Goal: Navigation & Orientation: Find specific page/section

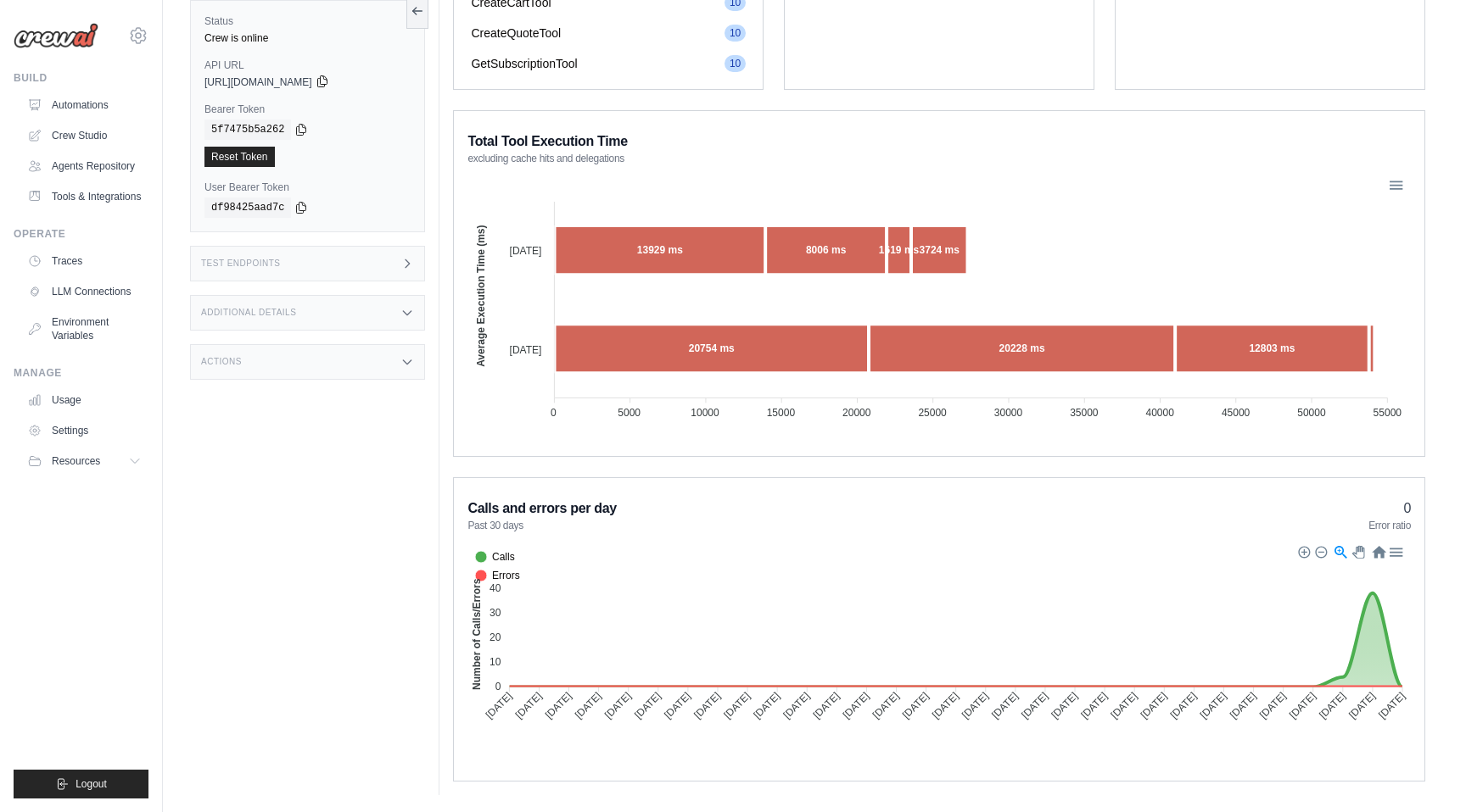
click at [329, 87] on icon at bounding box center [322, 81] width 14 height 14
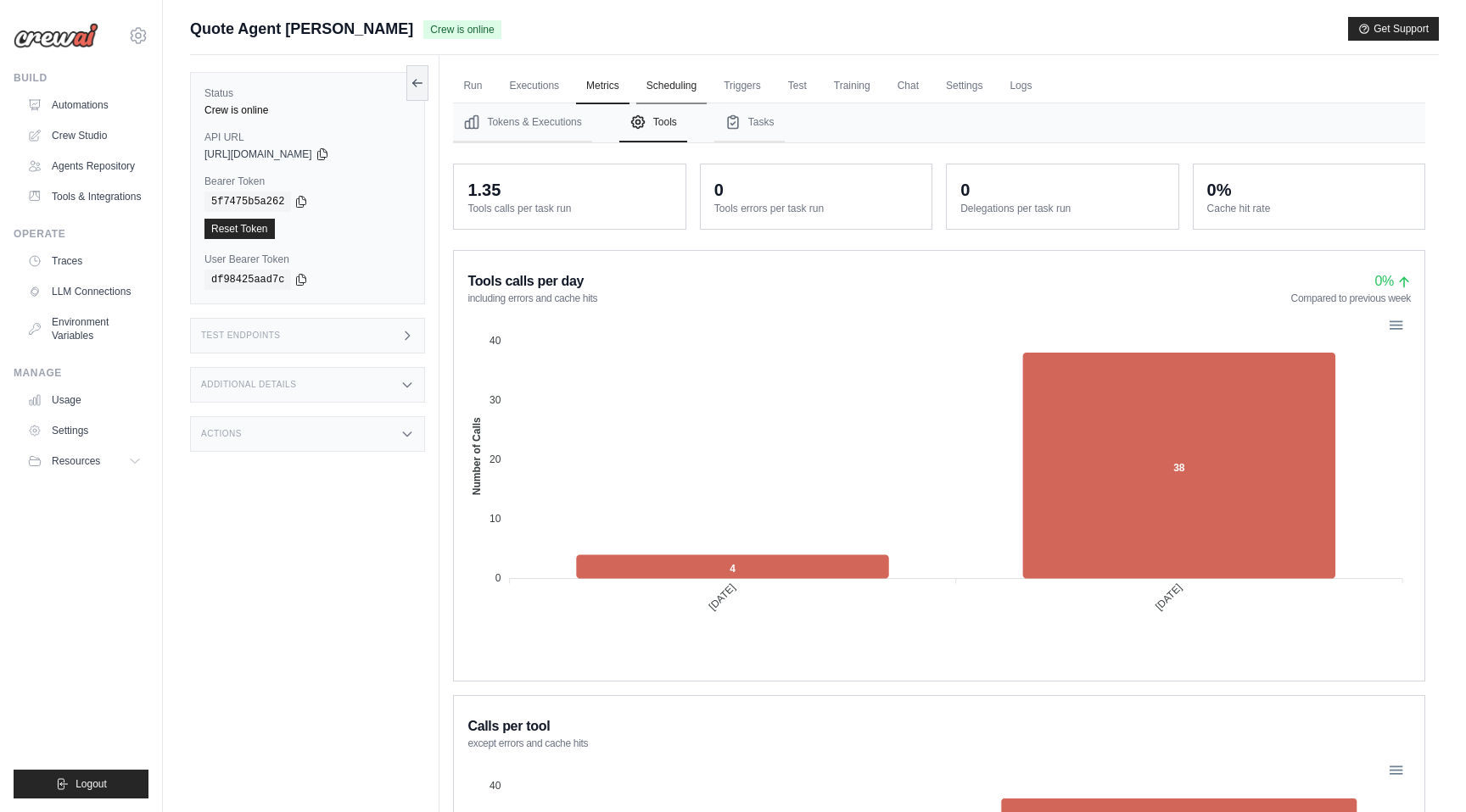
click at [691, 87] on link "Scheduling" at bounding box center [671, 86] width 71 height 36
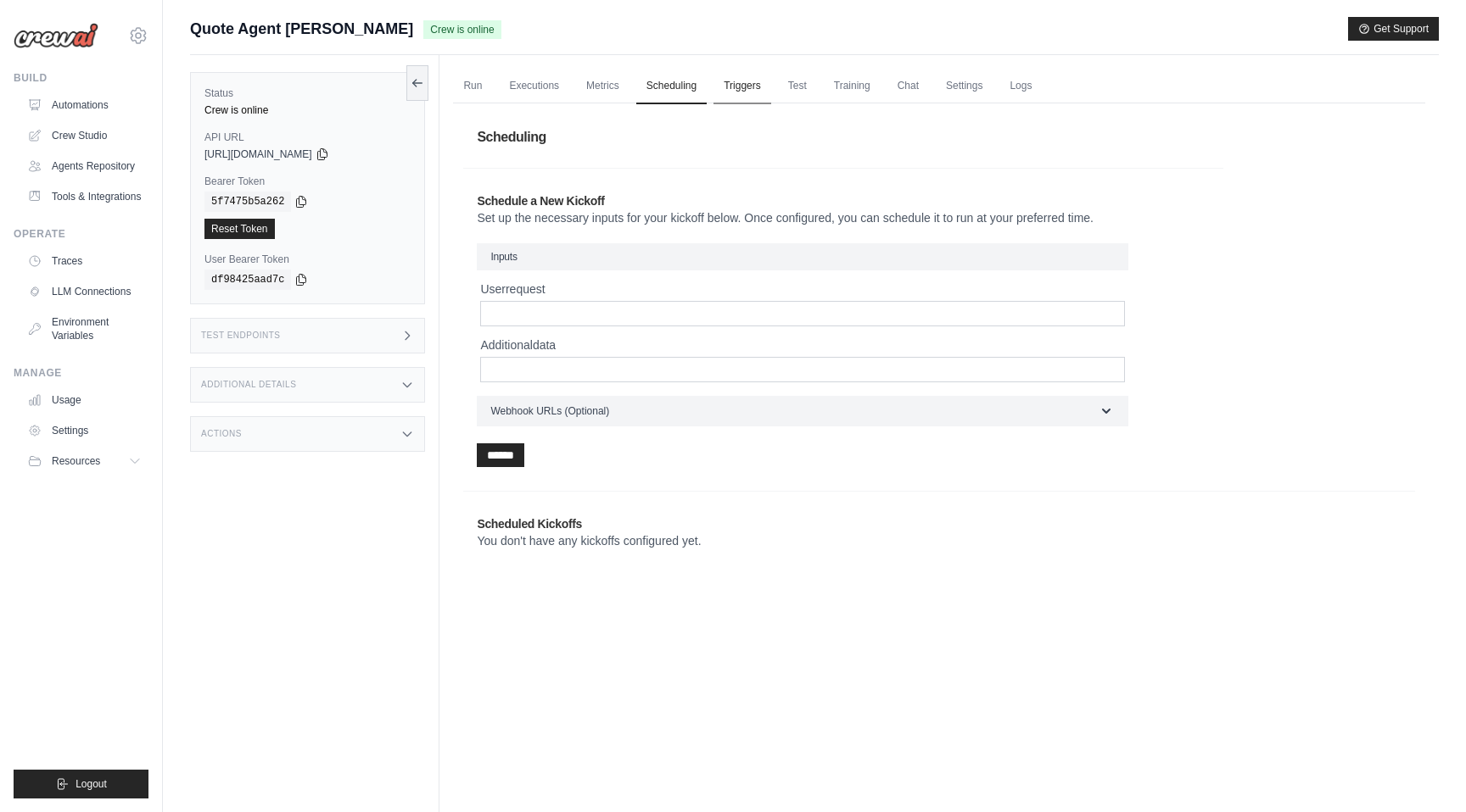
click at [750, 86] on link "Triggers" at bounding box center [741, 86] width 57 height 36
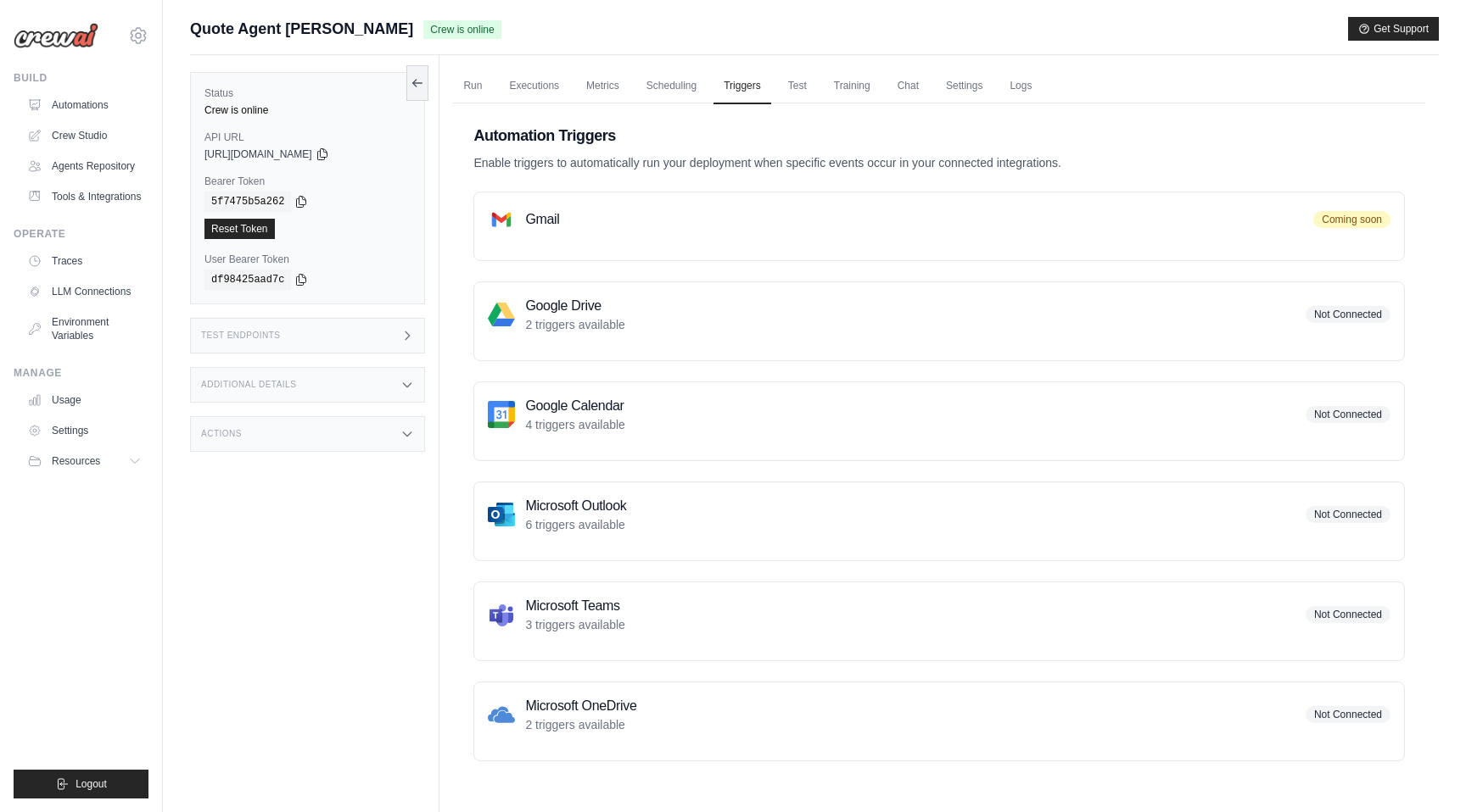
click at [799, 105] on div "Automation Triggers Enable triggers to automatically run your deployment when s…" at bounding box center [939, 442] width 972 height 678
click at [799, 90] on link "Test" at bounding box center [798, 86] width 39 height 36
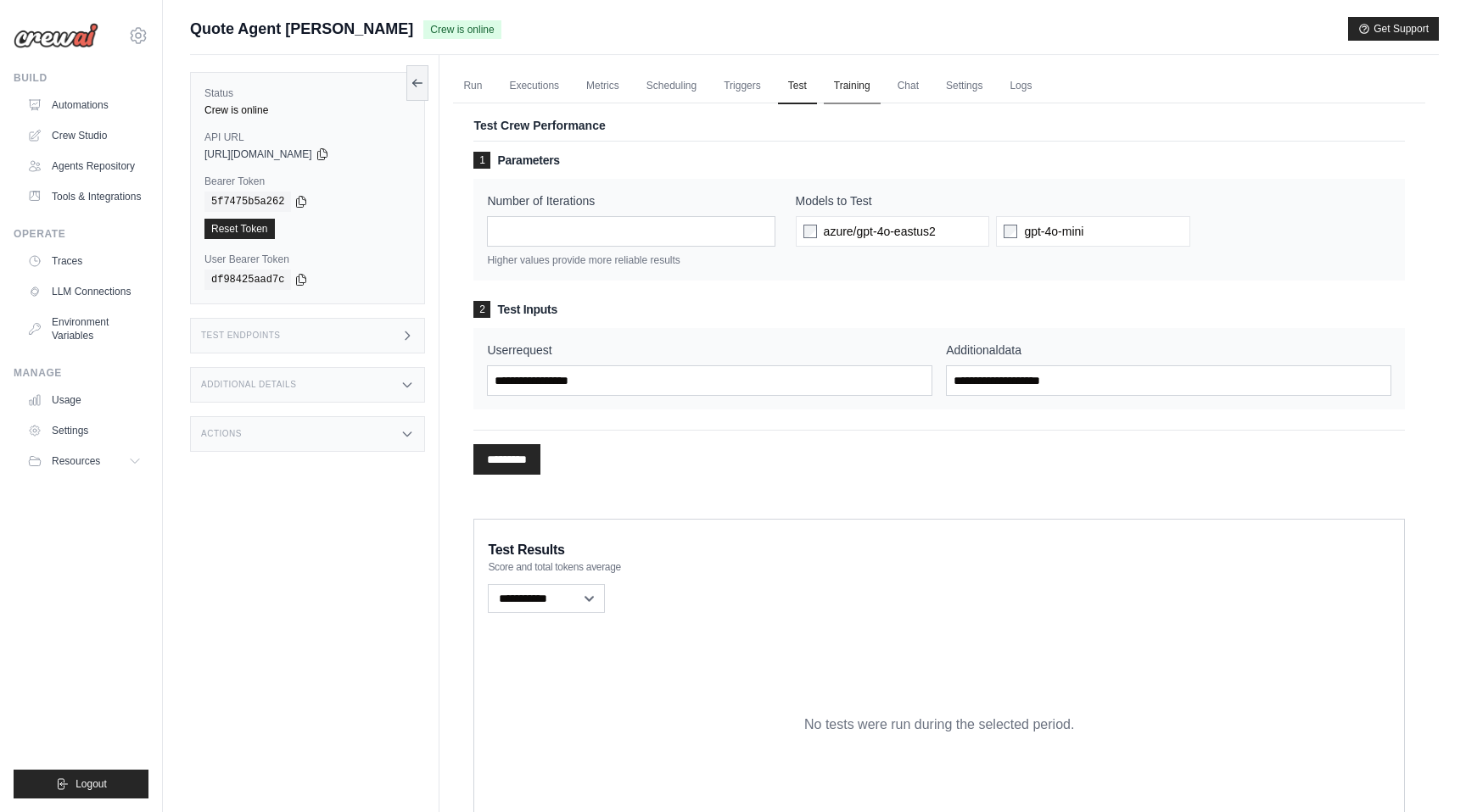
click at [841, 90] on link "Training" at bounding box center [852, 86] width 57 height 36
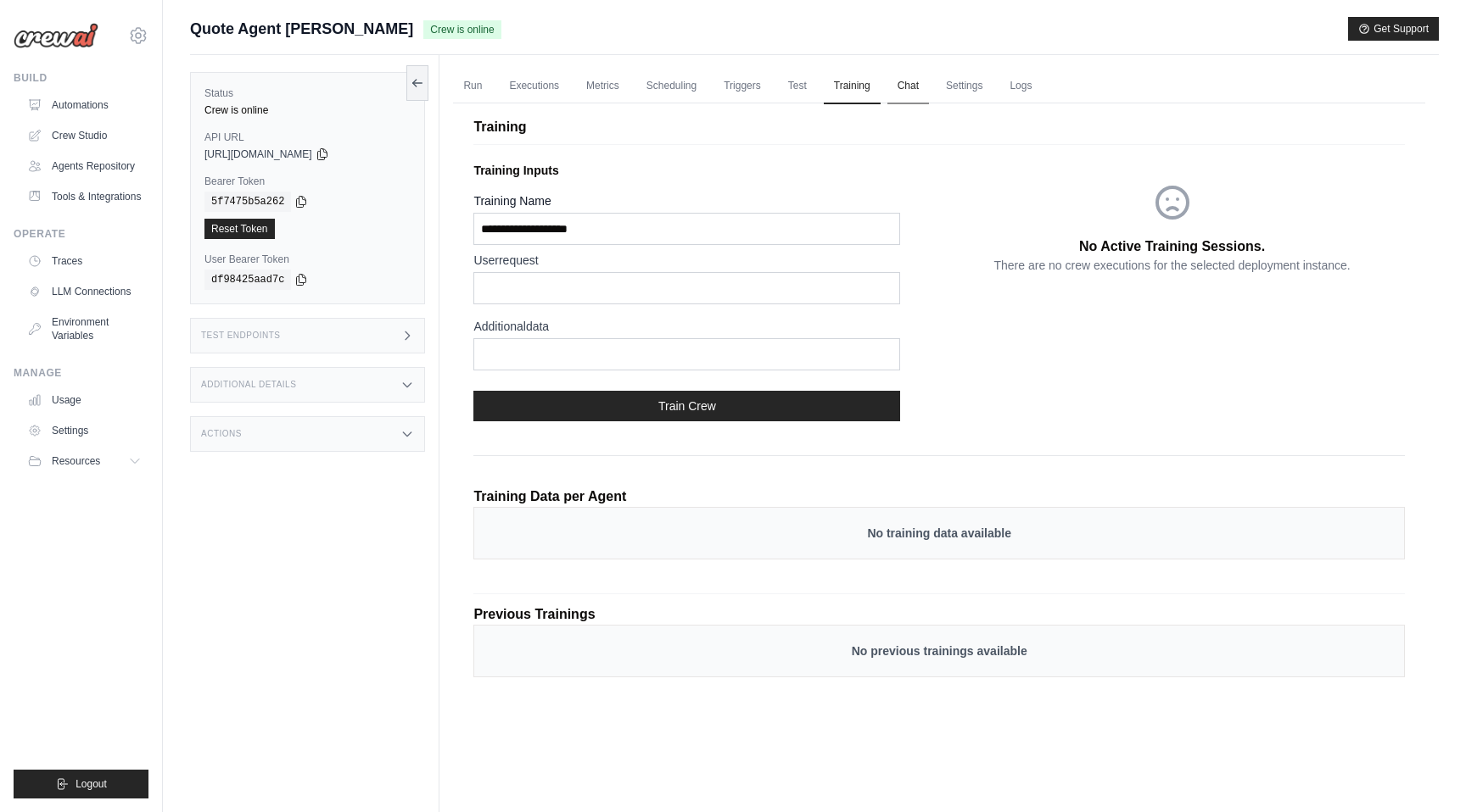
click at [898, 88] on link "Chat" at bounding box center [907, 86] width 42 height 36
click at [936, 87] on link "Settings" at bounding box center [963, 86] width 57 height 36
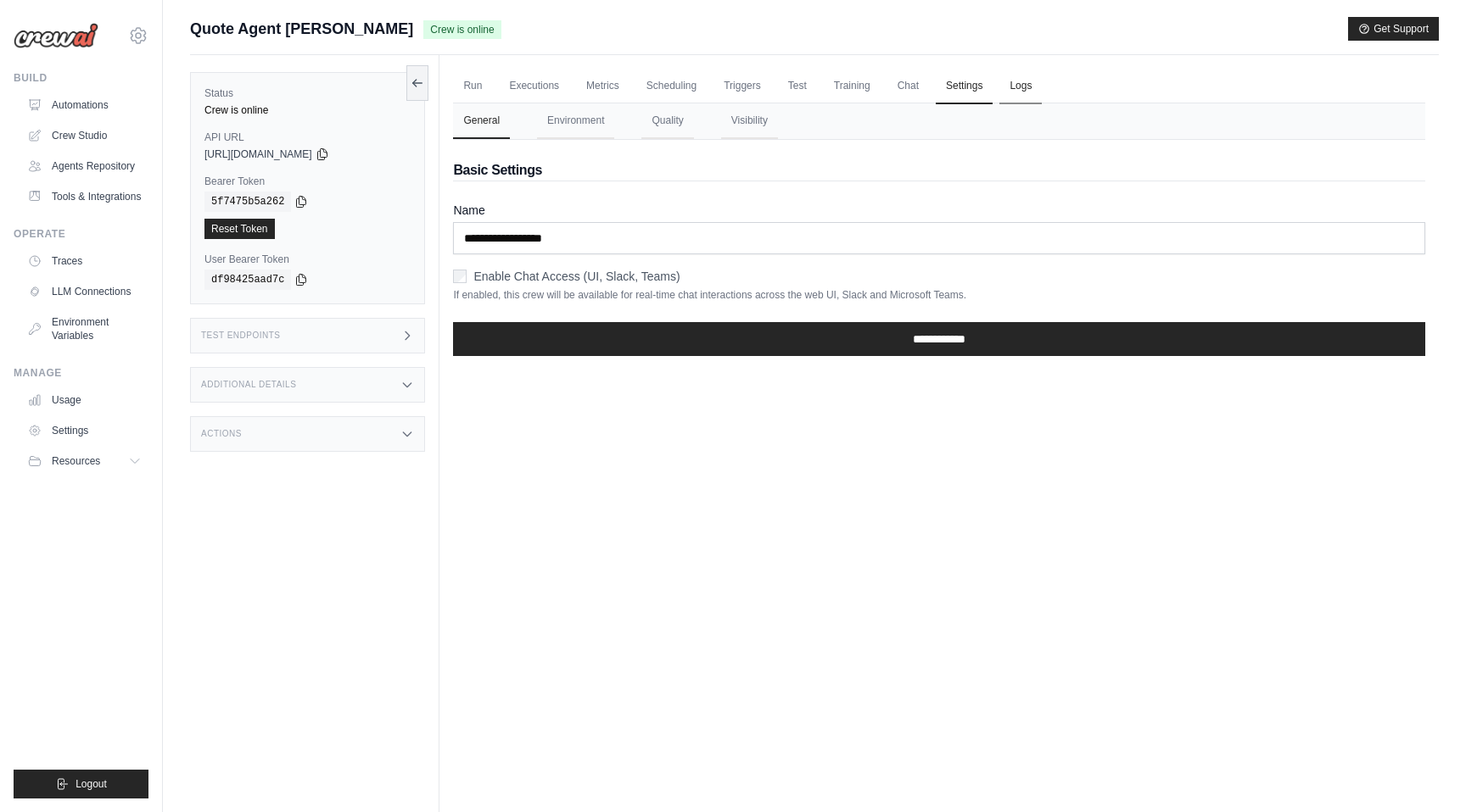
click at [1017, 93] on link "Logs" at bounding box center [1021, 86] width 43 height 36
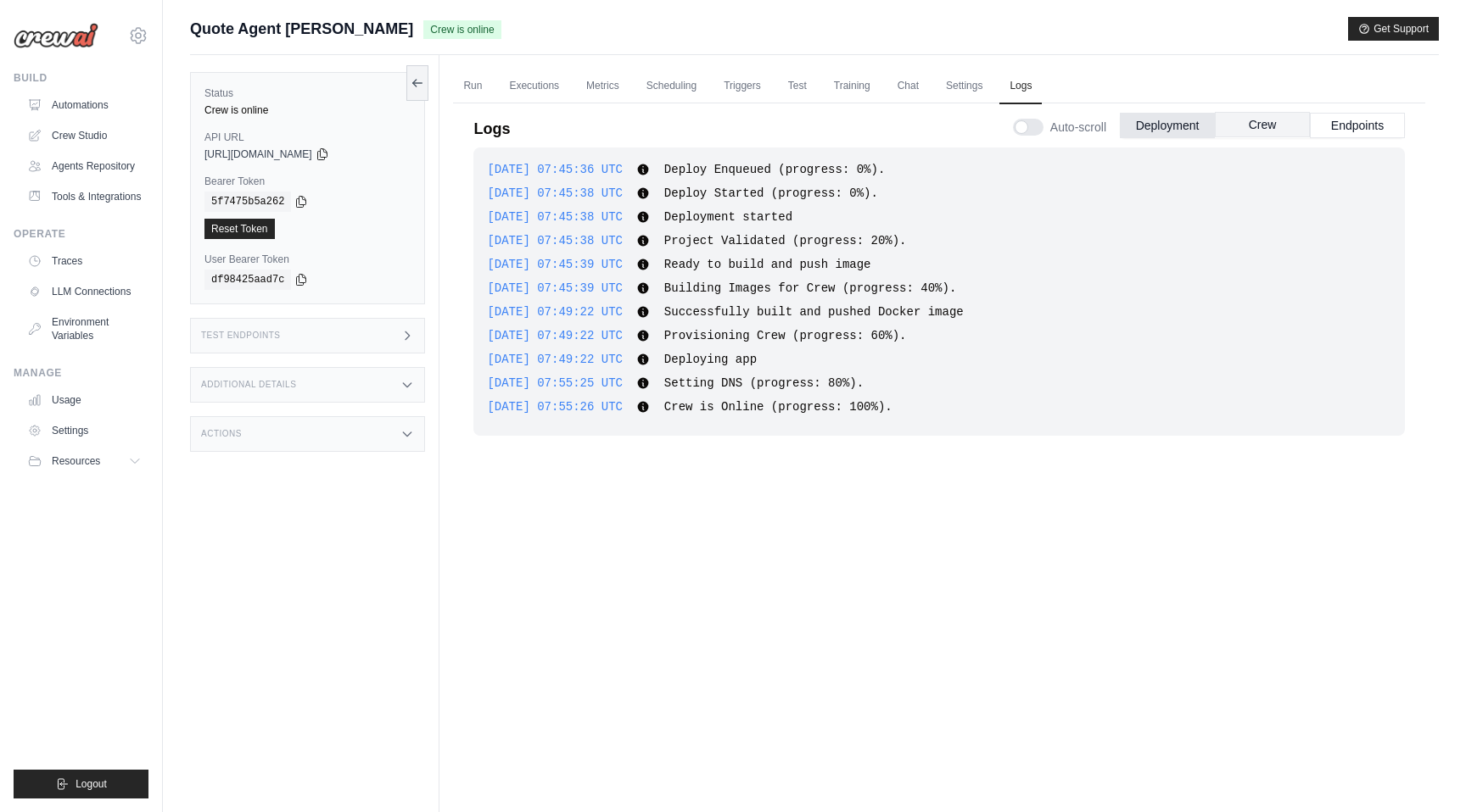
click at [1217, 125] on button "Crew" at bounding box center [1262, 124] width 95 height 25
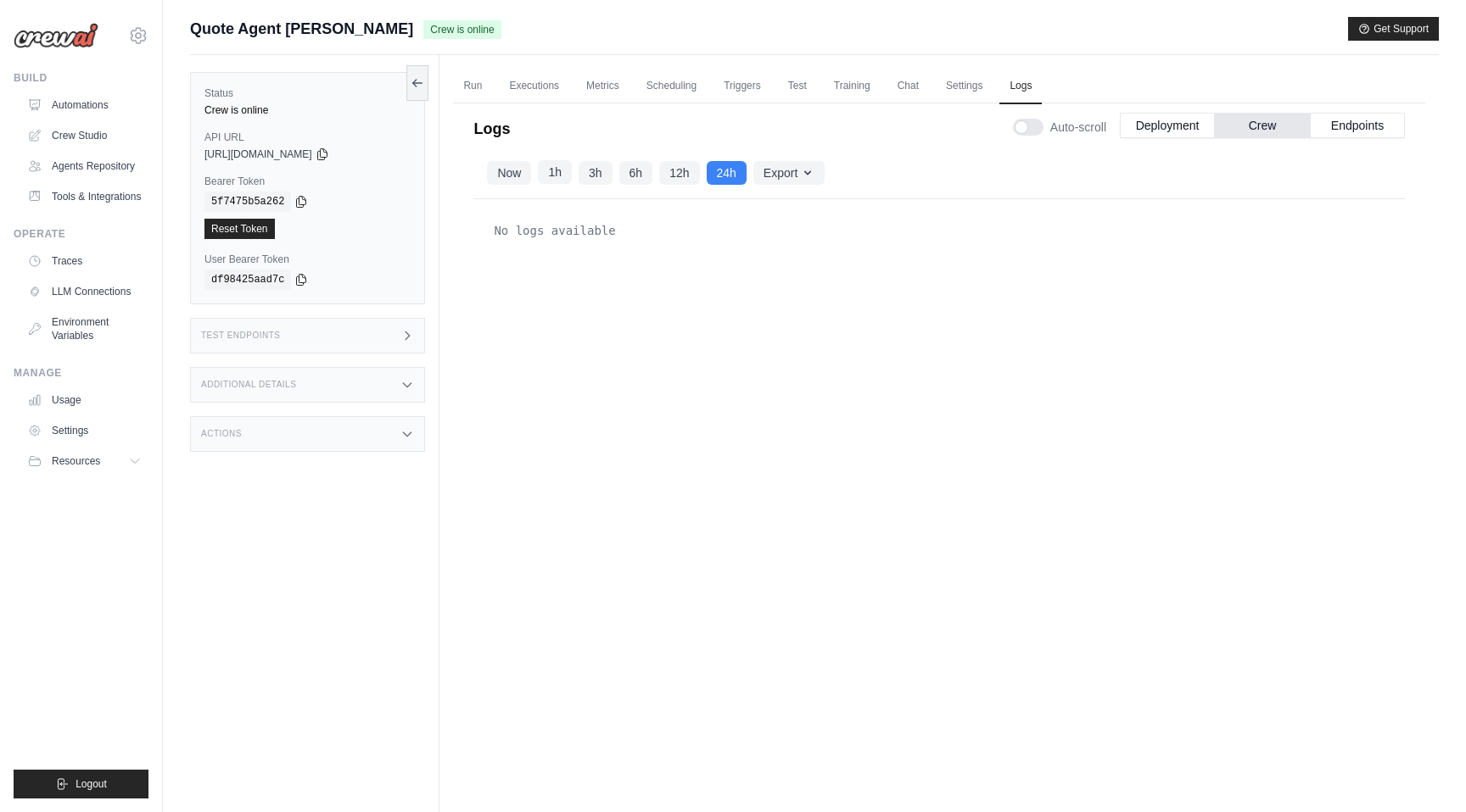
click at [541, 174] on button "1h" at bounding box center [554, 172] width 34 height 23
click at [508, 174] on button "Now" at bounding box center [508, 172] width 44 height 23
click at [1335, 122] on button "Endpoints" at bounding box center [1357, 124] width 95 height 25
